Goal: Transaction & Acquisition: Purchase product/service

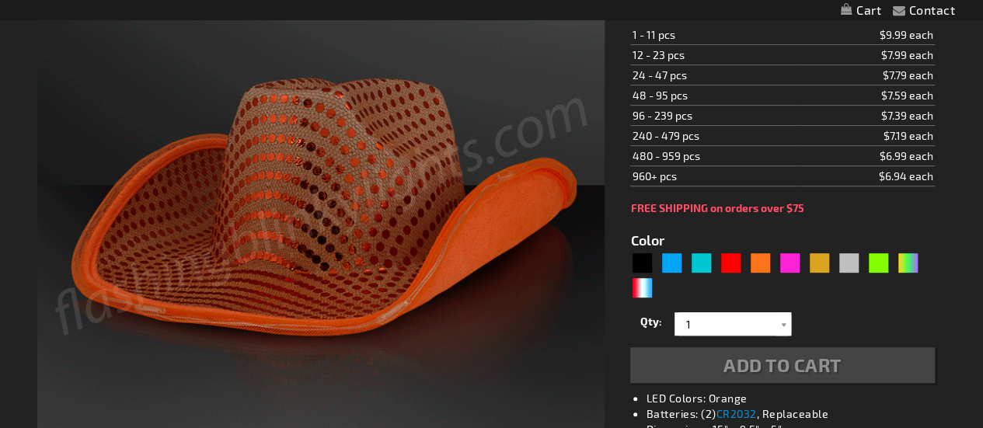
type input "5637"
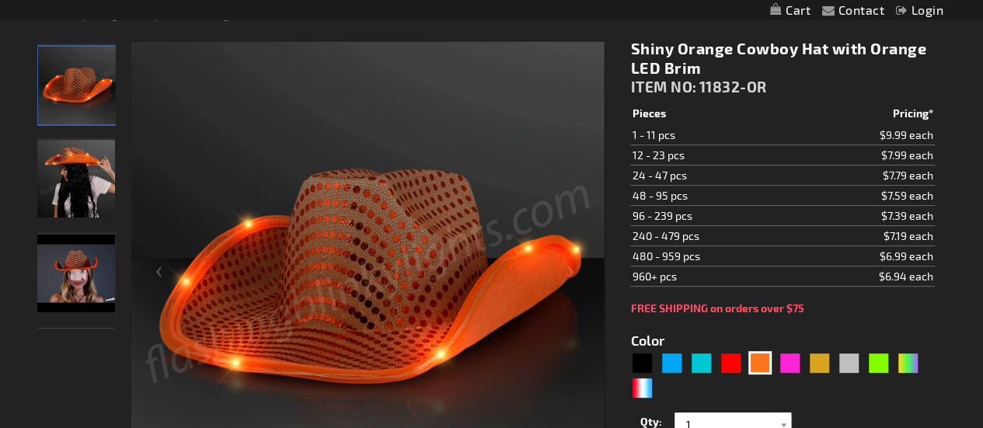
scroll to position [176, 0]
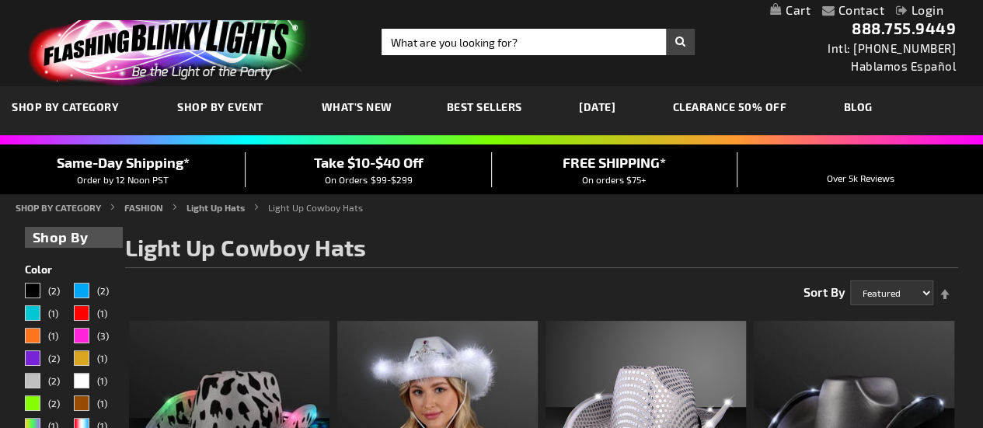
click at [67, 110] on span "SHOP BY CATEGORY" at bounding box center [65, 106] width 107 height 13
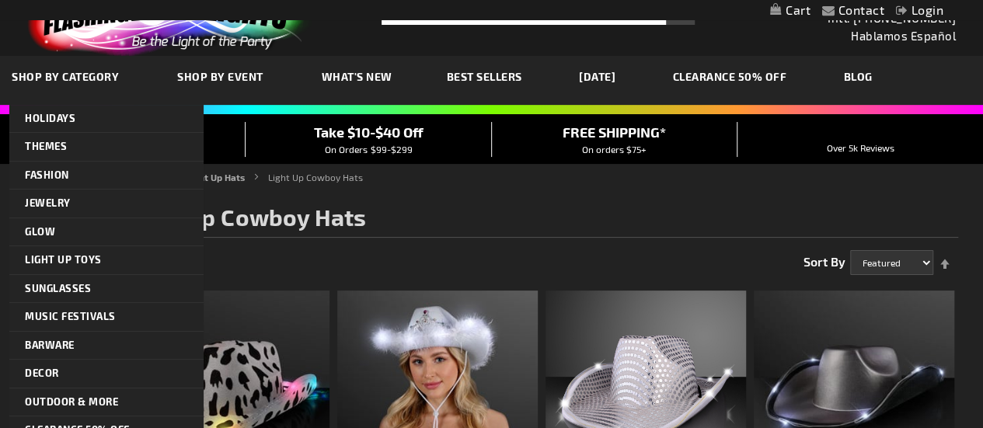
scroll to position [37, 0]
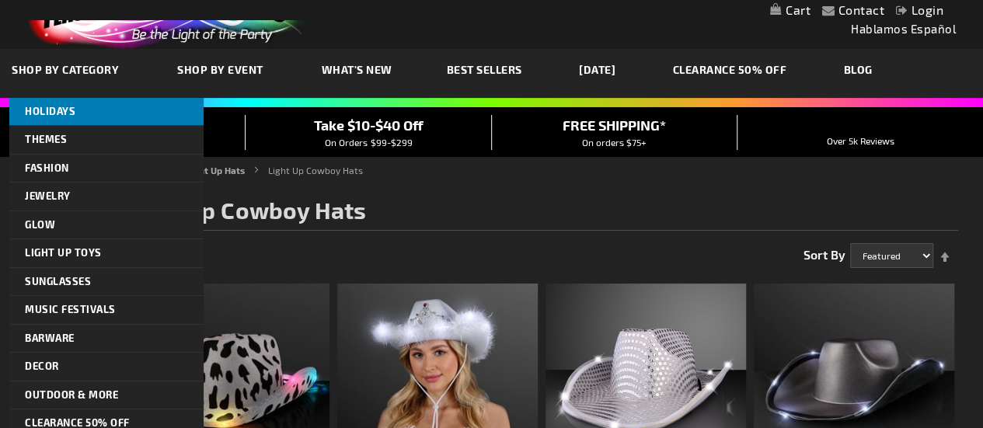
click at [51, 110] on span "HOLIDAYS" at bounding box center [50, 111] width 51 height 12
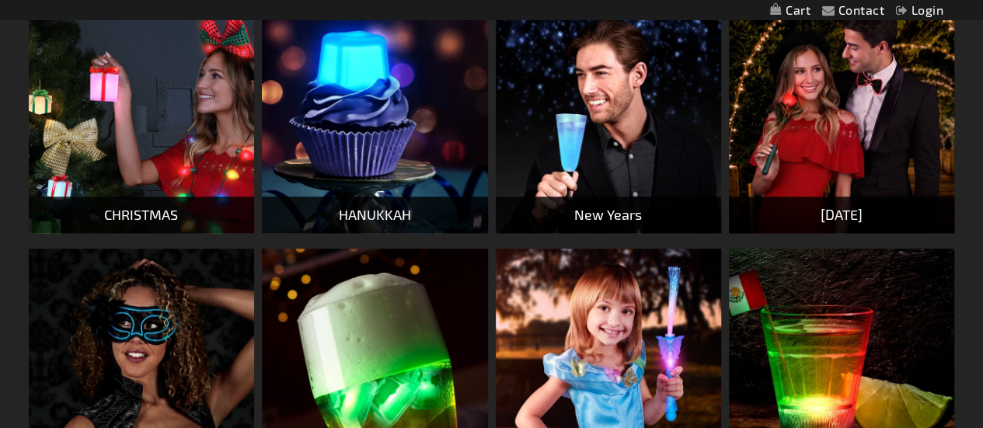
scroll to position [586, 0]
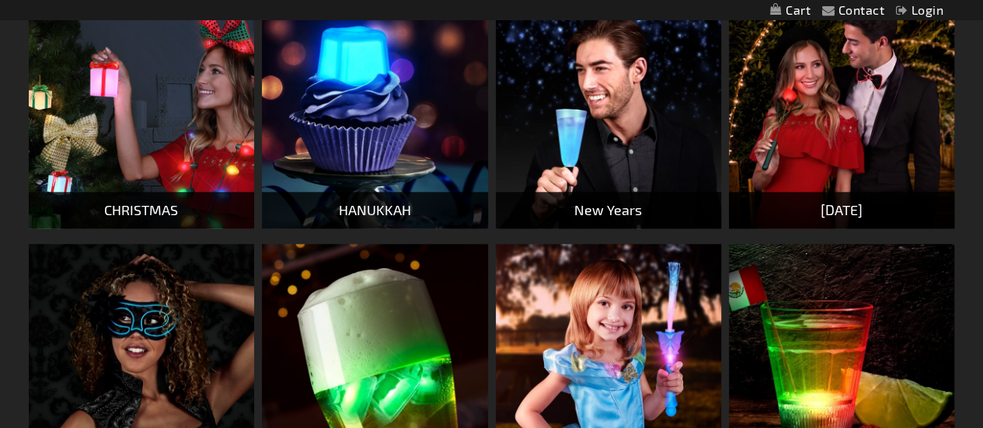
click at [636, 143] on img at bounding box center [608, 114] width 225 height 225
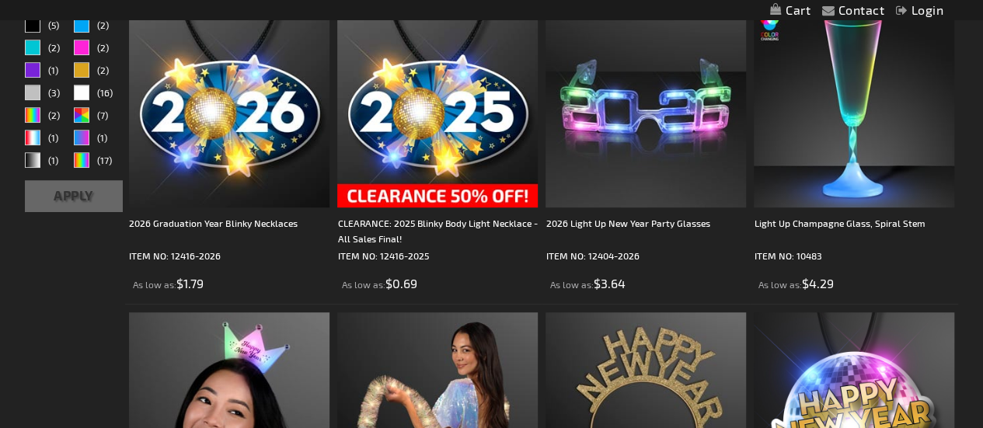
scroll to position [457, 0]
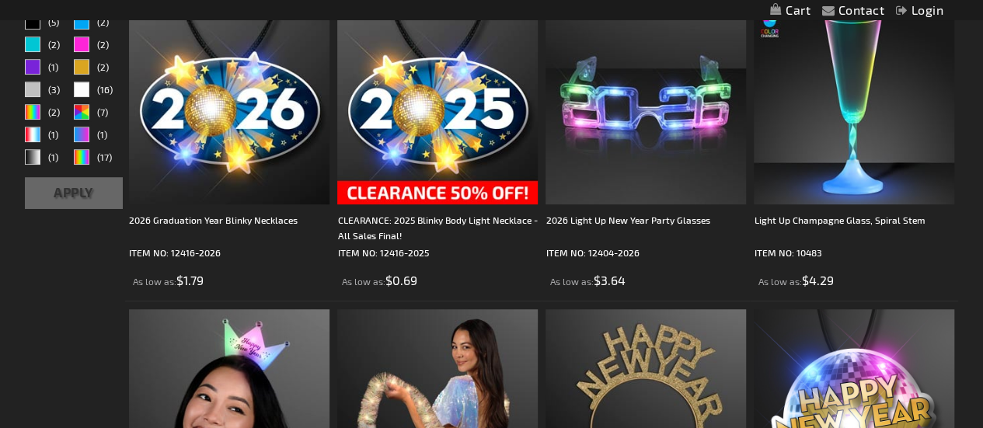
click at [693, 131] on img at bounding box center [646, 104] width 201 height 201
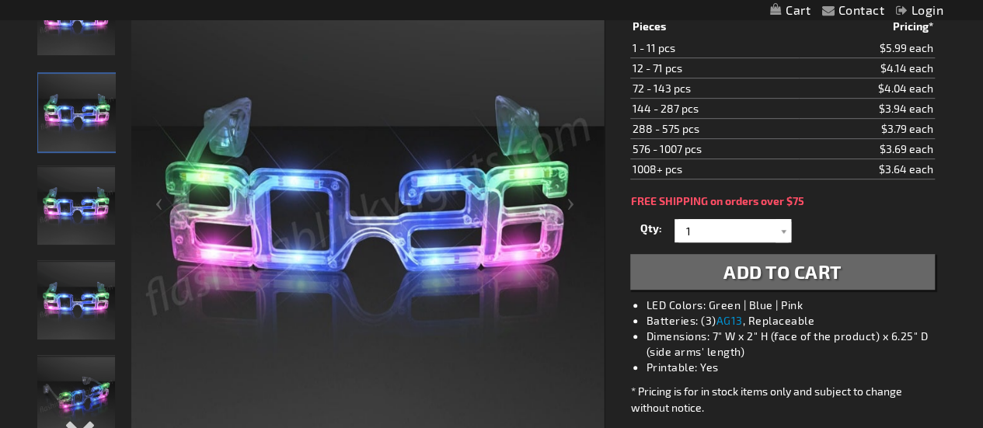
scroll to position [260, 0]
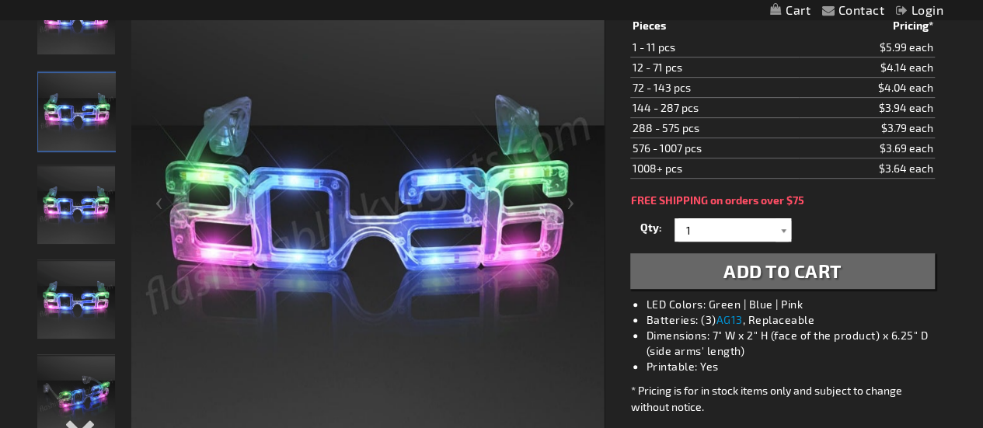
click at [787, 232] on div at bounding box center [784, 229] width 16 height 23
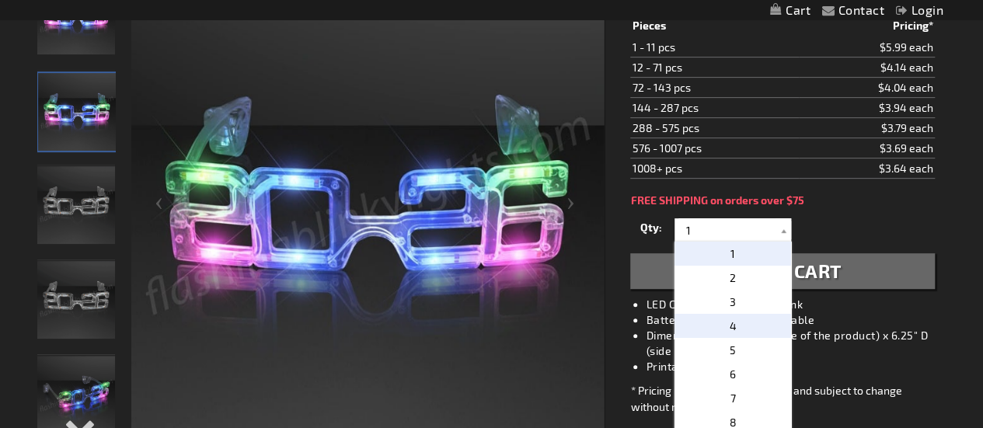
click at [730, 314] on p "4" at bounding box center [733, 326] width 117 height 24
type input "4"
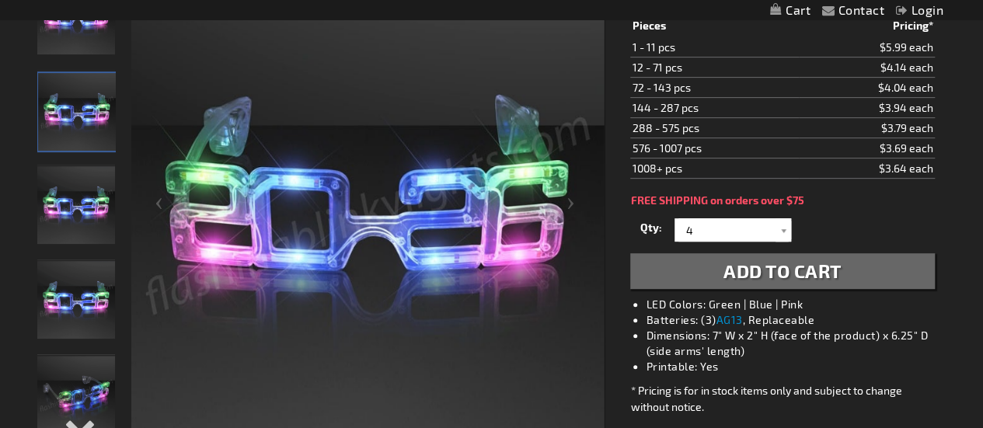
click at [835, 277] on span "Add to Cart" at bounding box center [783, 271] width 118 height 23
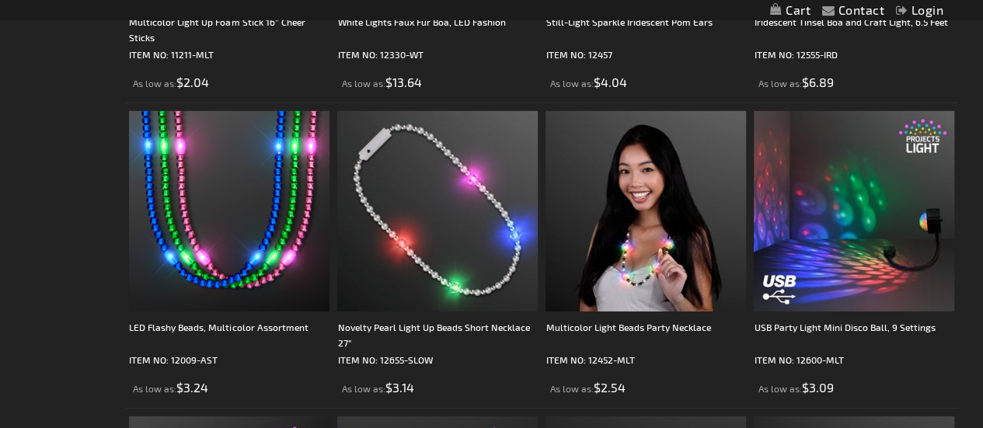
scroll to position [2489, 0]
